Goal: Task Accomplishment & Management: Complete application form

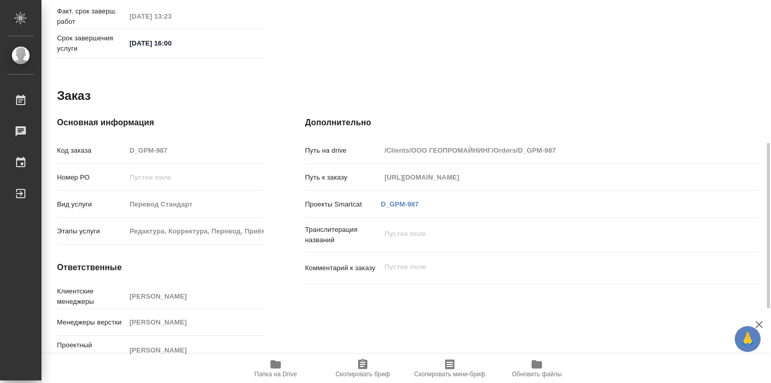
scroll to position [241, 0]
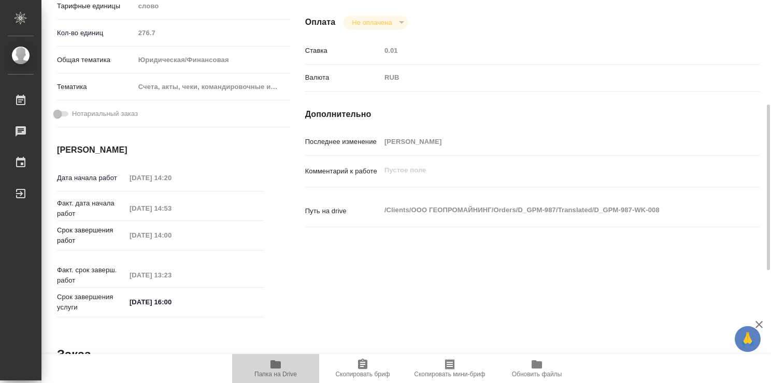
click at [276, 369] on icon "button" at bounding box center [275, 364] width 12 height 12
click at [279, 363] on icon "button" at bounding box center [275, 365] width 10 height 8
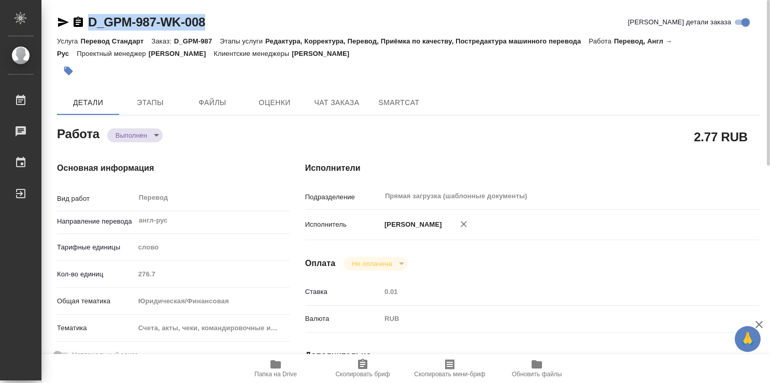
drag, startPoint x: 211, startPoint y: 21, endPoint x: 87, endPoint y: 20, distance: 124.3
click at [87, 20] on div "D_GPM-987-WK-008 Кратко детали заказа" at bounding box center [408, 22] width 702 height 17
copy link "D_GPM-987-WK-008"
click at [454, 73] on div at bounding box center [291, 71] width 468 height 23
click at [276, 370] on icon "button" at bounding box center [275, 364] width 12 height 12
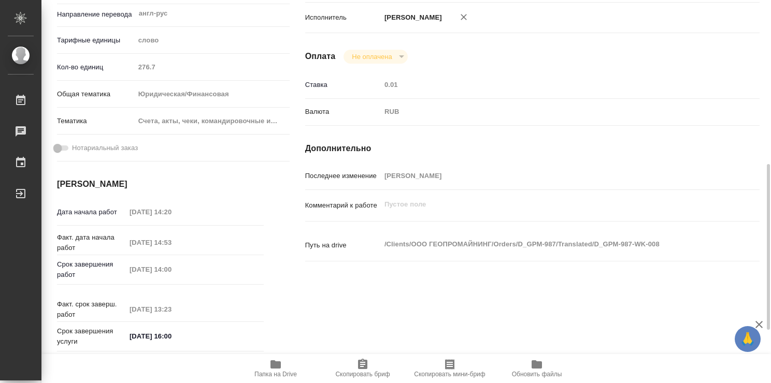
scroll to position [259, 0]
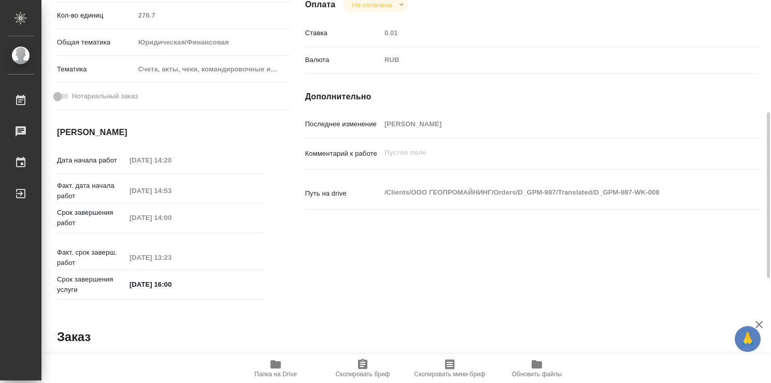
click at [272, 366] on icon "button" at bounding box center [275, 365] width 10 height 8
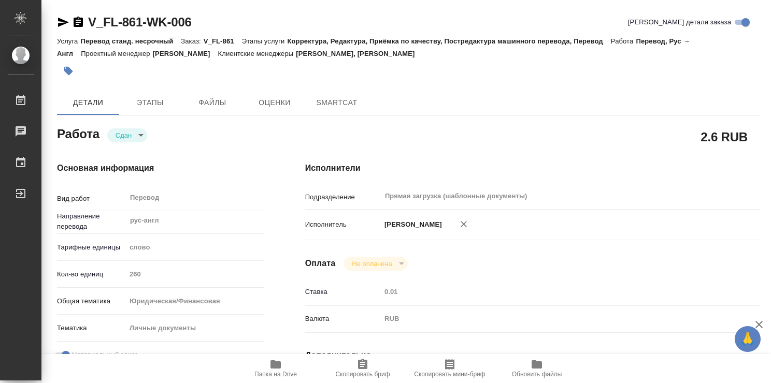
type textarea "x"
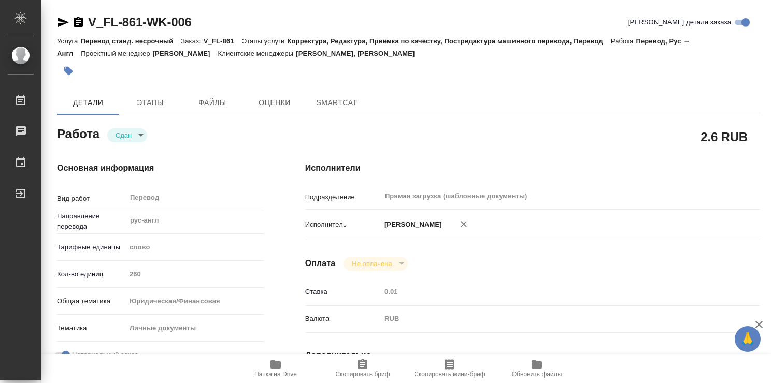
type textarea "x"
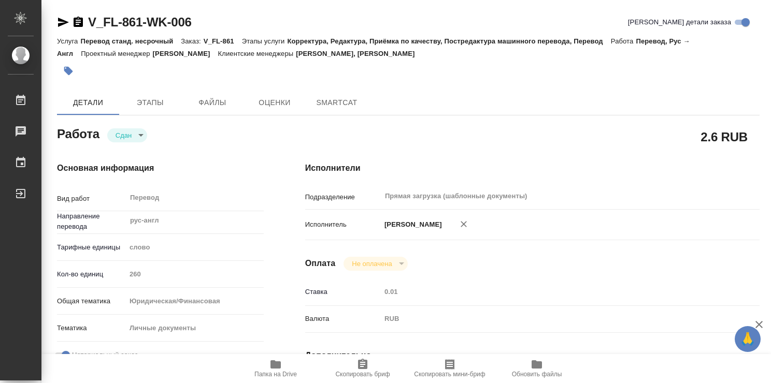
type textarea "x"
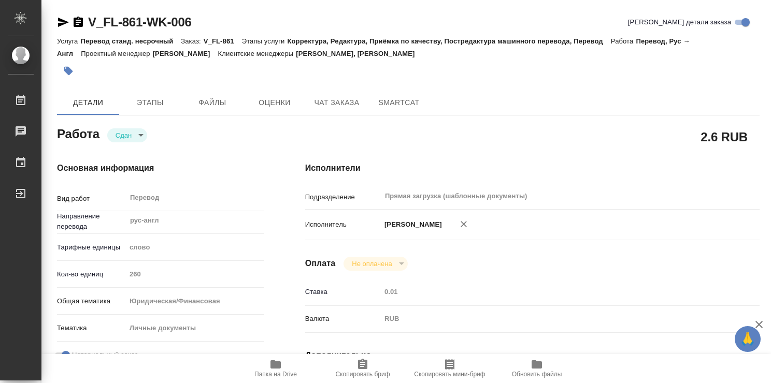
type textarea "x"
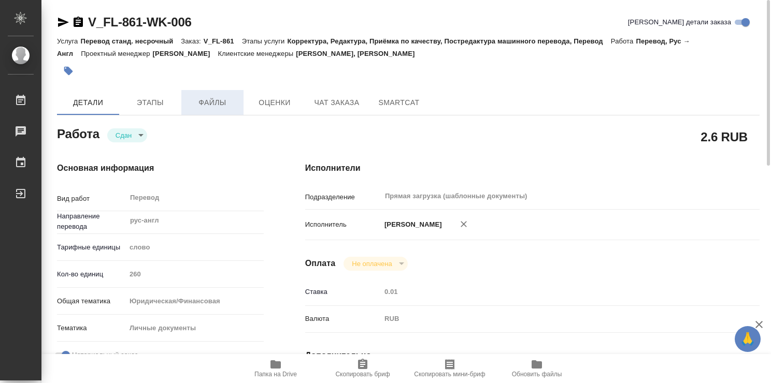
type textarea "x"
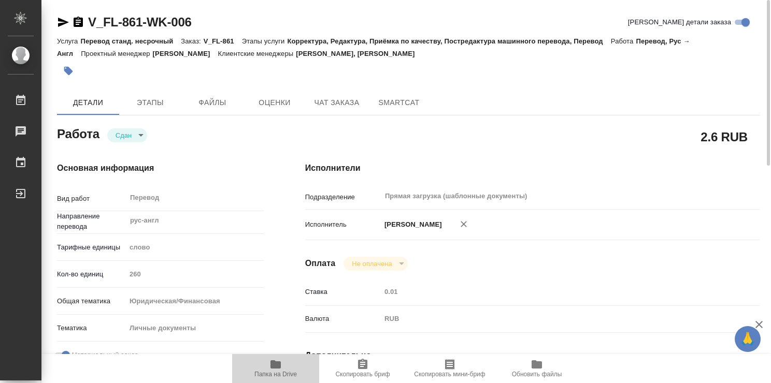
click at [280, 365] on icon "button" at bounding box center [275, 365] width 10 height 8
click at [277, 370] on icon "button" at bounding box center [275, 364] width 12 height 12
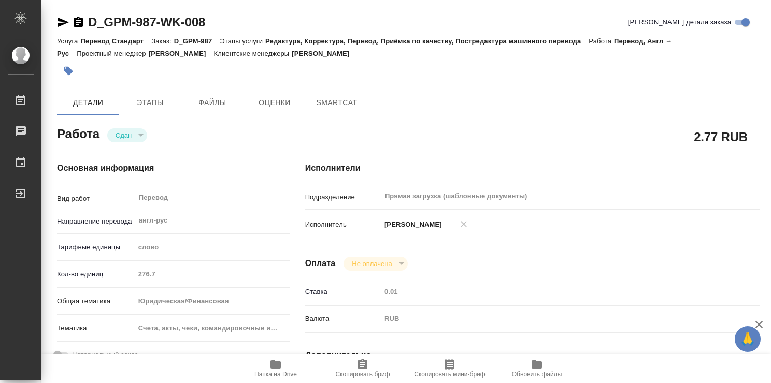
type textarea "x"
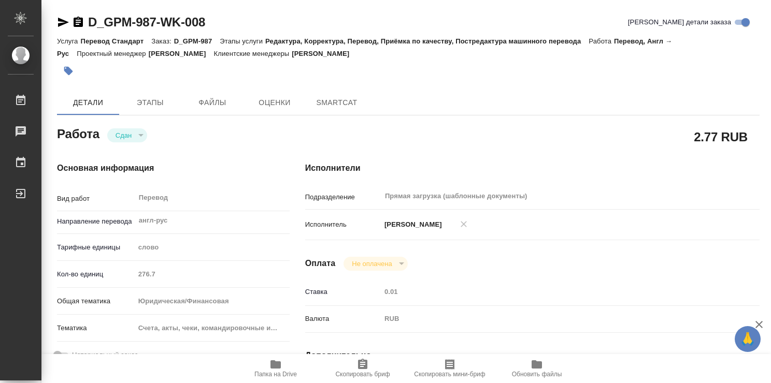
type textarea "x"
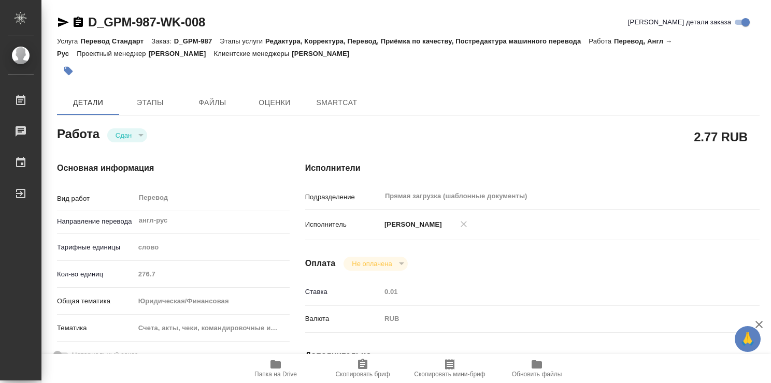
type textarea "x"
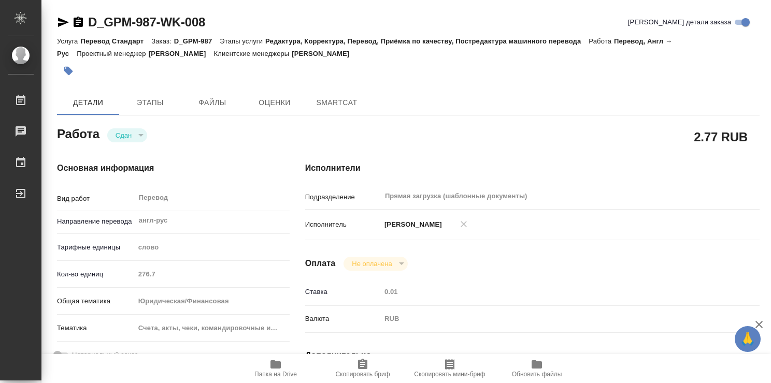
type textarea "x"
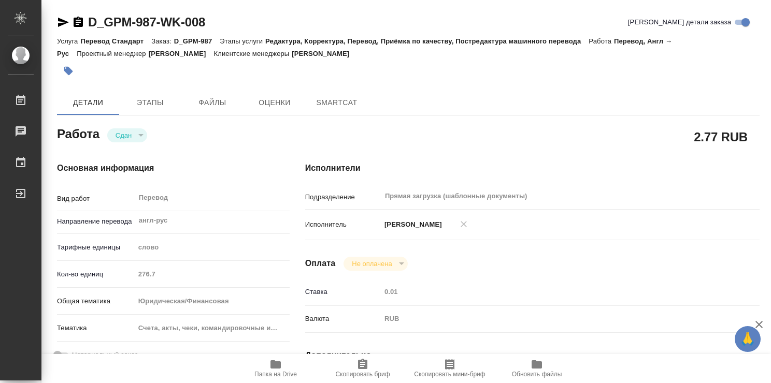
type textarea "x"
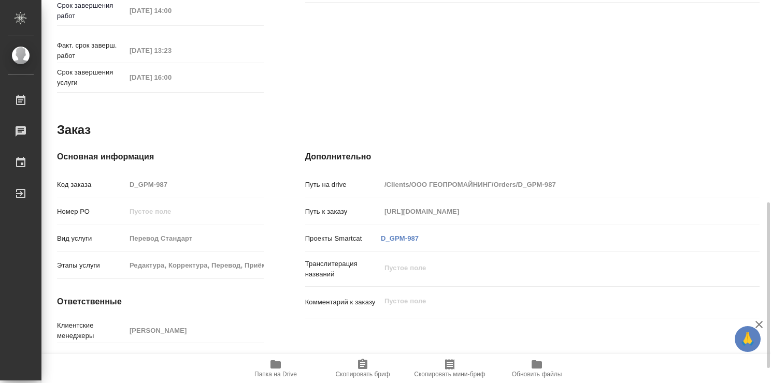
type textarea "x"
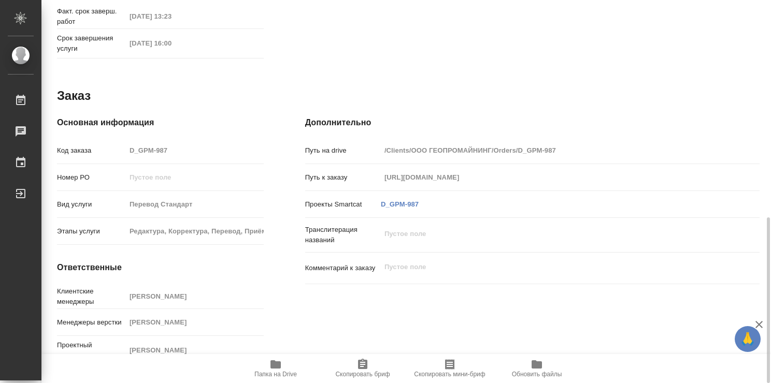
scroll to position [241, 0]
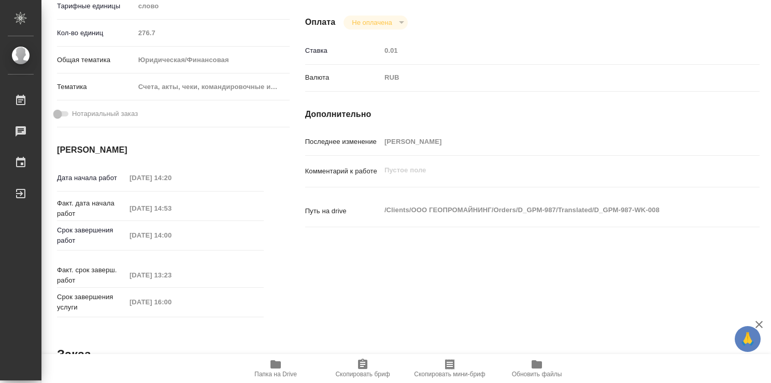
type textarea "x"
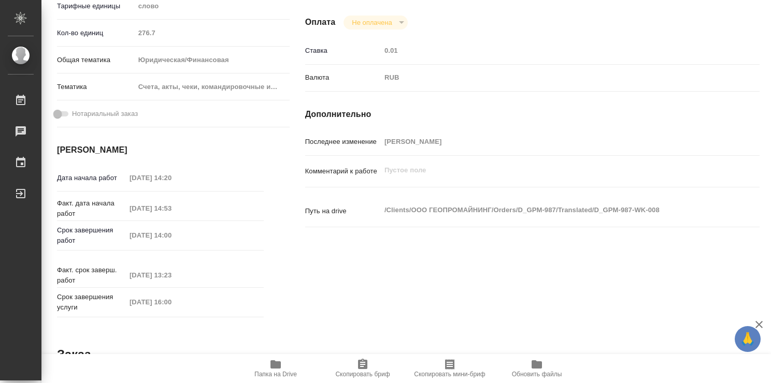
scroll to position [0, 0]
